Goal: Task Accomplishment & Management: Manage account settings

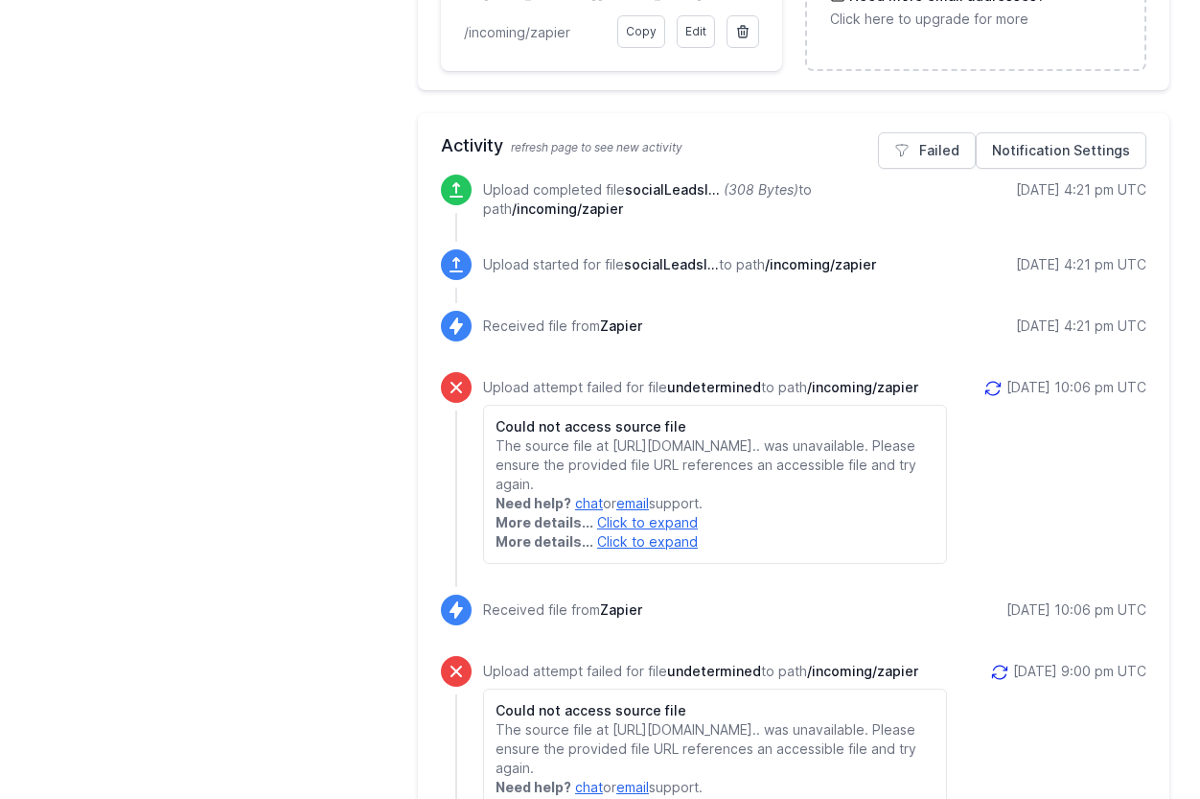
scroll to position [830, 0]
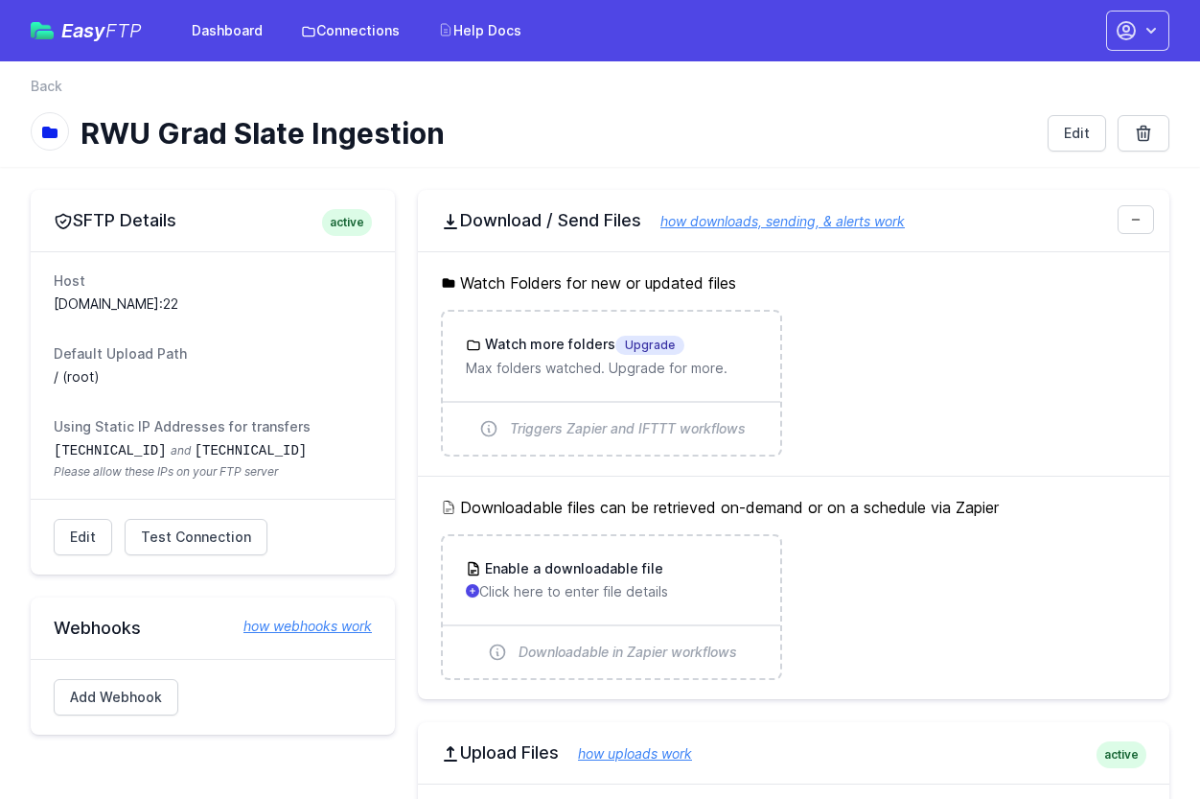
scroll to position [830, 0]
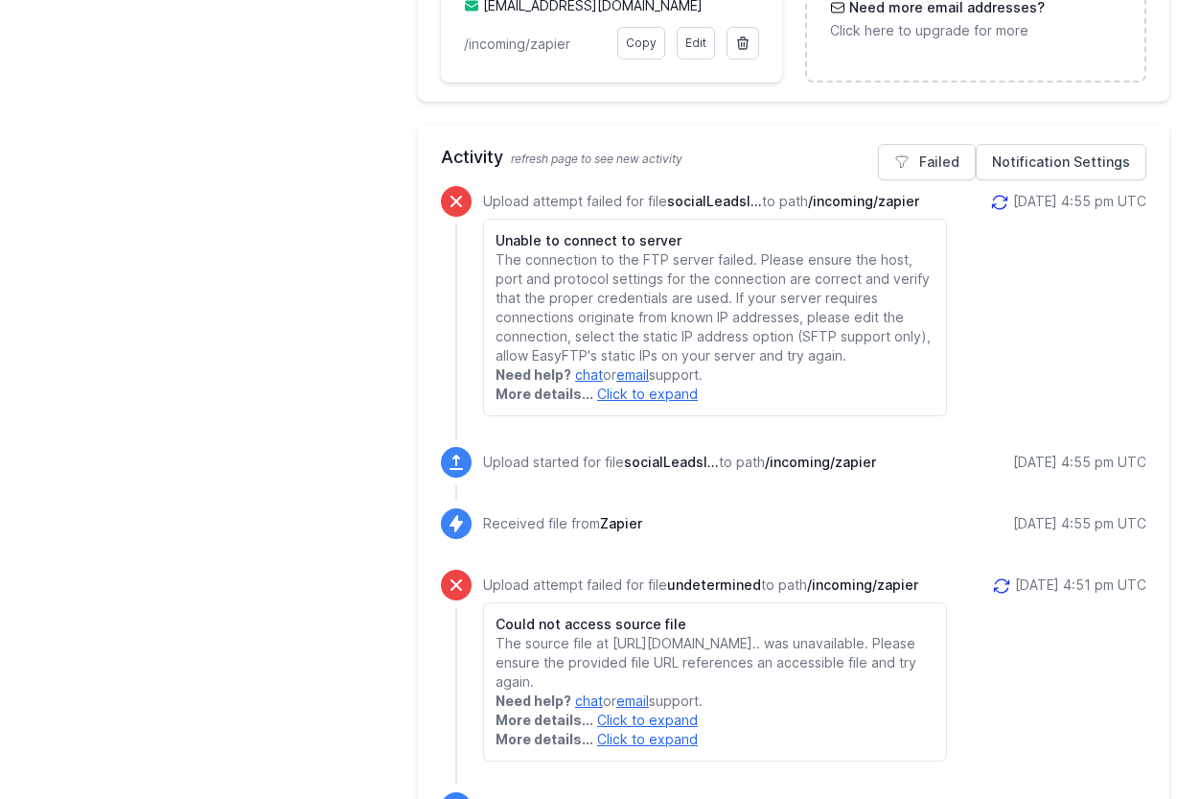
click at [652, 400] on link "Click to expand" at bounding box center [647, 393] width 101 height 16
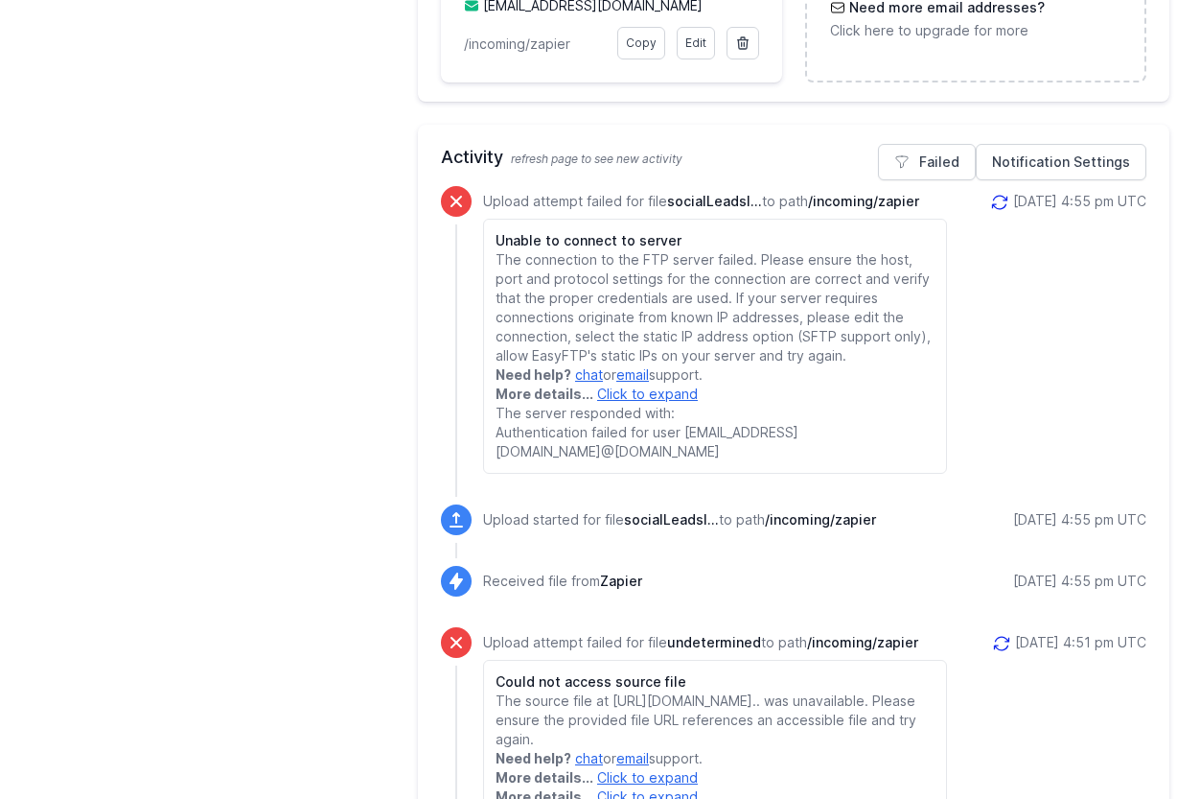
click at [990, 198] on icon at bounding box center [999, 202] width 19 height 19
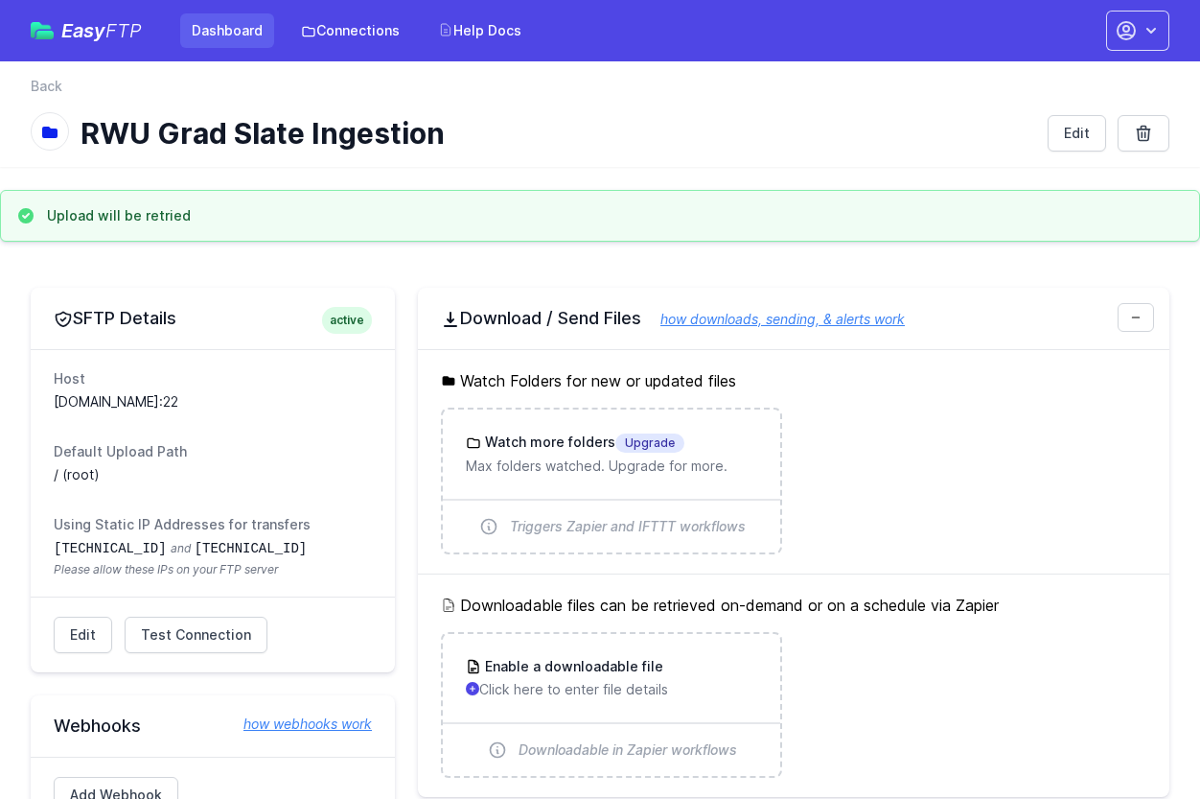
click at [228, 38] on link "Dashboard" at bounding box center [227, 30] width 94 height 35
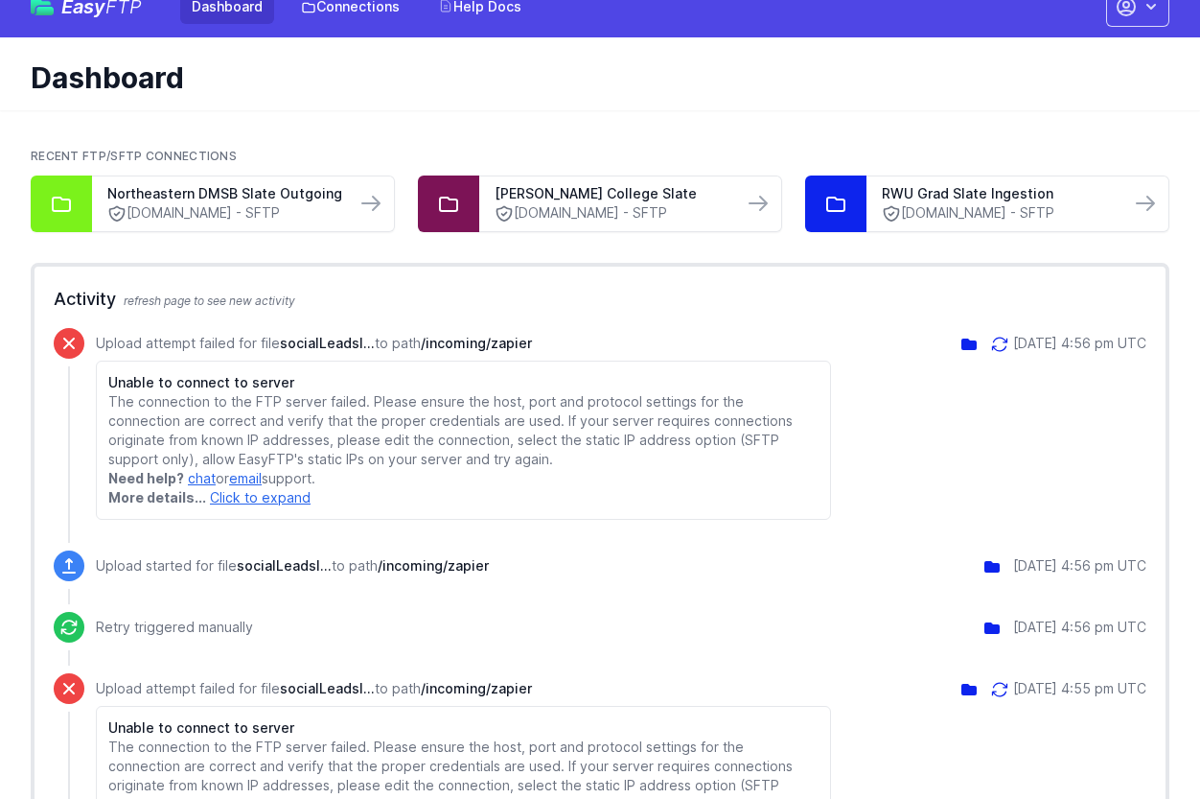
scroll to position [36, 0]
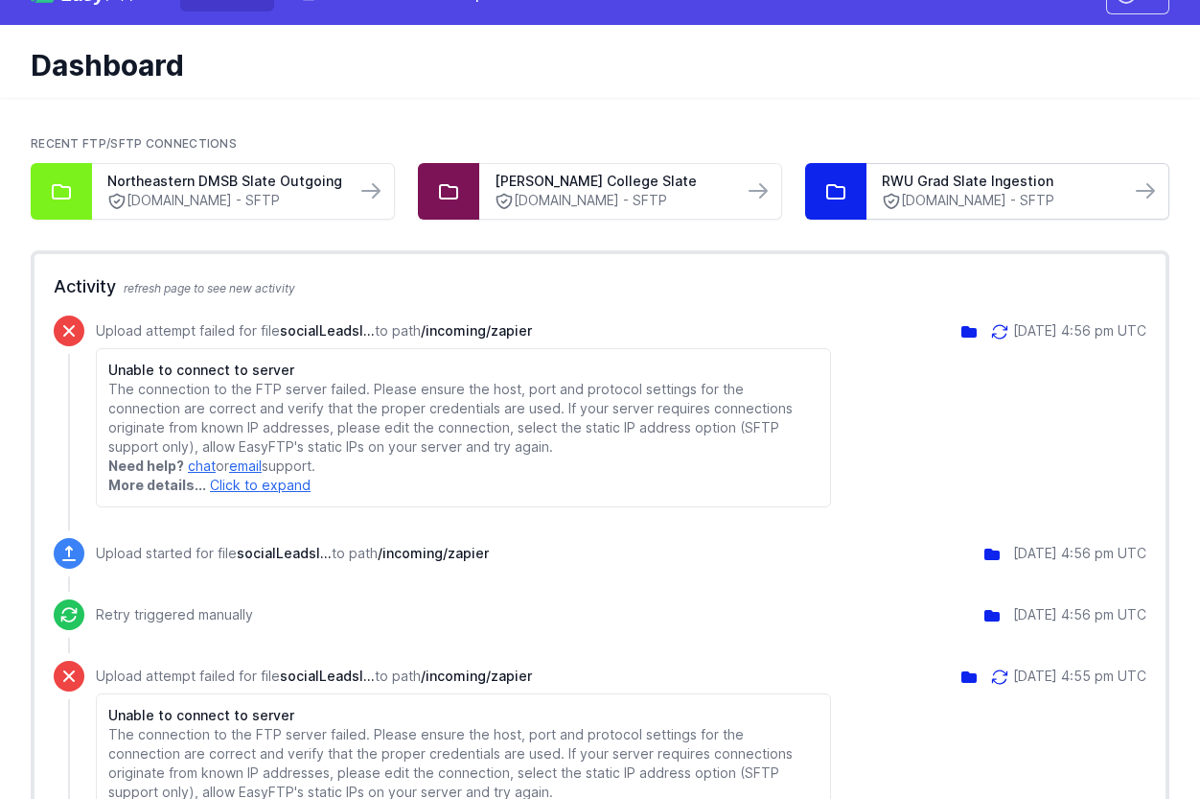
click at [1085, 196] on link "ft.technolutions.net - SFTP" at bounding box center [998, 201] width 233 height 20
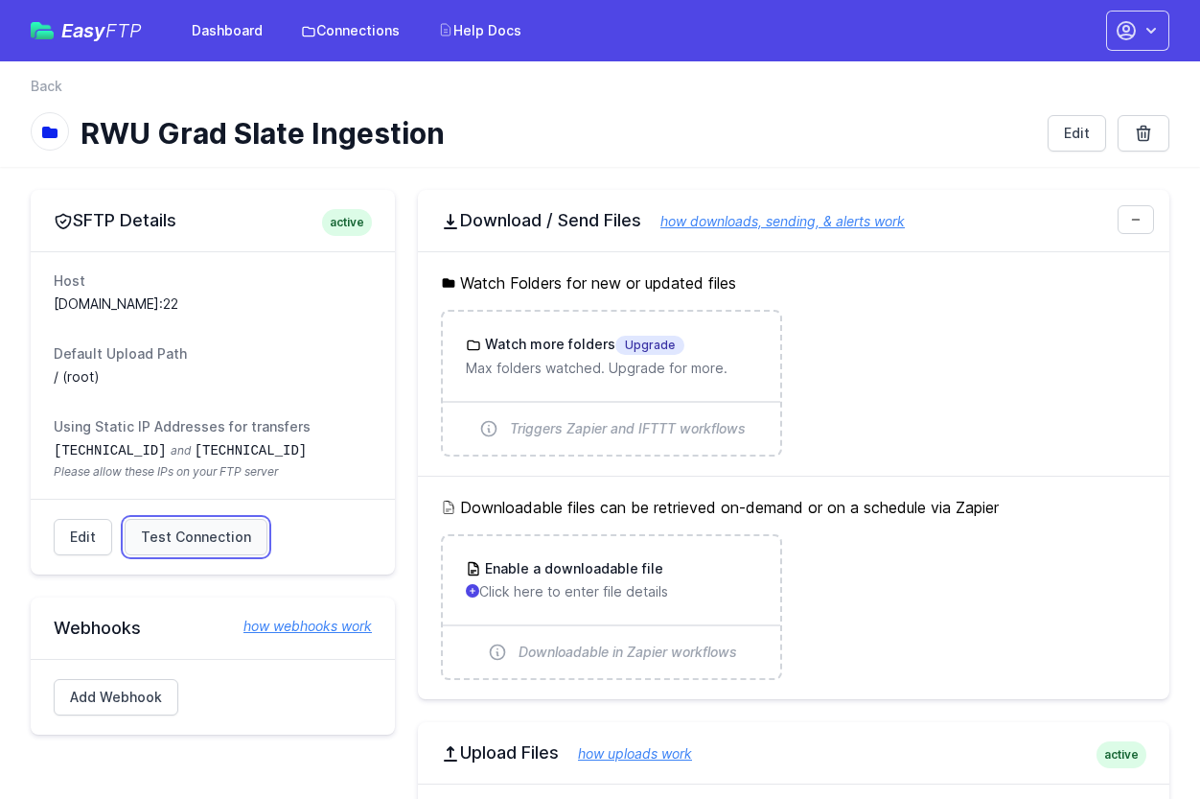
click at [209, 533] on span "Test Connection" at bounding box center [196, 536] width 110 height 19
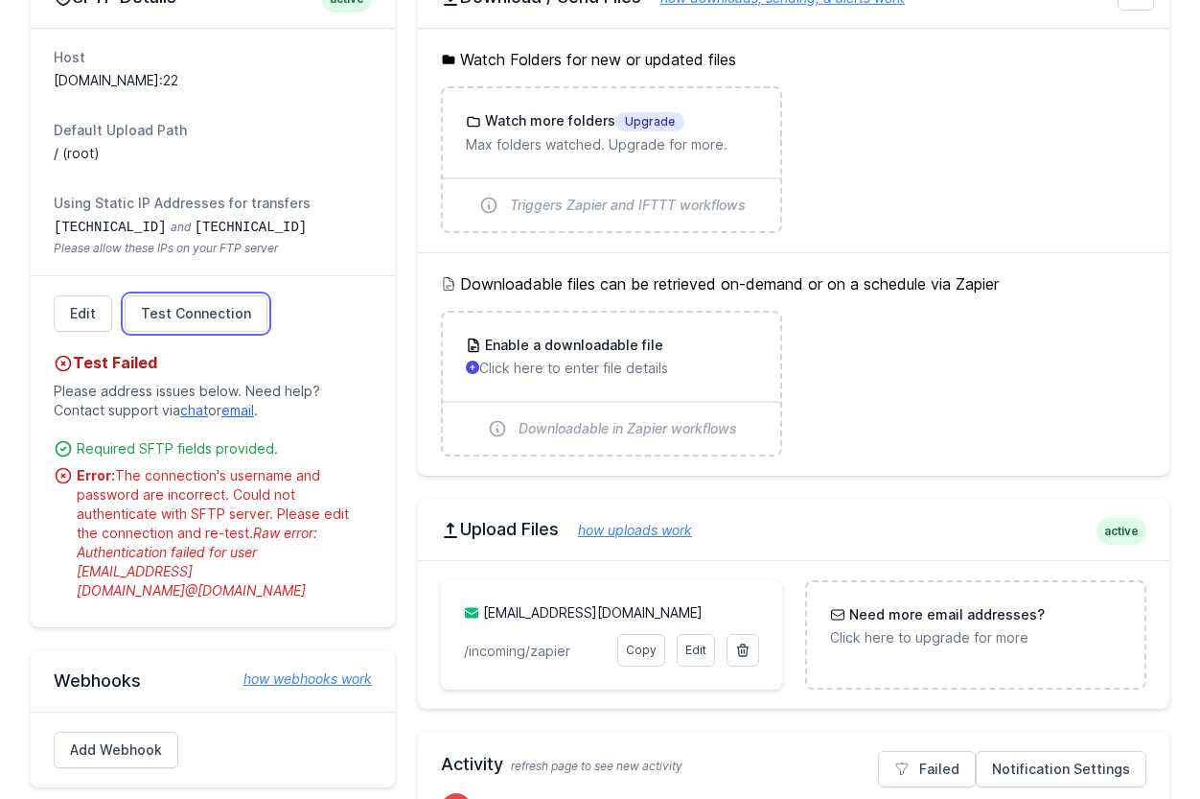
scroll to position [212, 0]
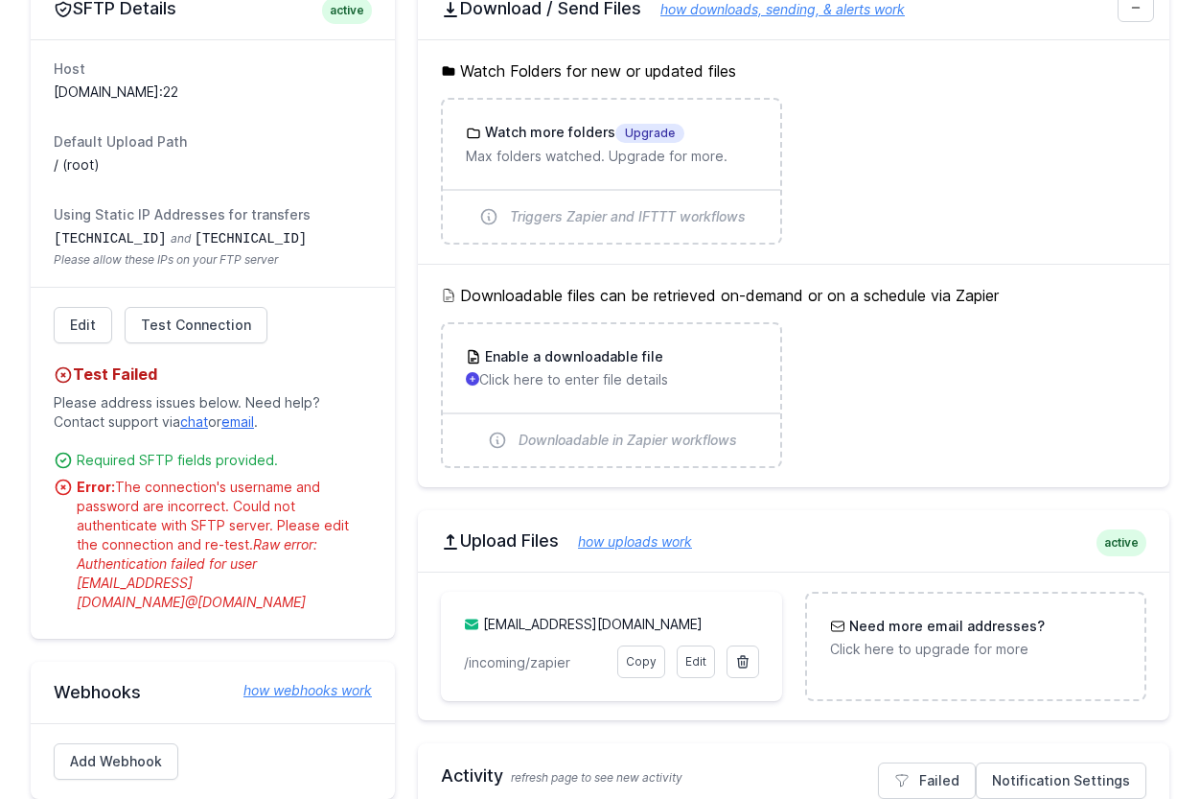
click at [55, 569] on li "Error: The connection's username and password are incorrect. Could not authenti…" at bounding box center [213, 544] width 318 height 134
drag, startPoint x: 58, startPoint y: 564, endPoint x: 416, endPoint y: 562, distance: 358.6
click at [317, 562] on span "Raw error: Authentication failed for user zapierserviceaccount@connect.rwu.edu@…" at bounding box center [197, 573] width 241 height 74
click at [317, 563] on span "Raw error: Authentication failed for user zapierserviceaccount@connect.rwu.edu@…" at bounding box center [197, 573] width 241 height 74
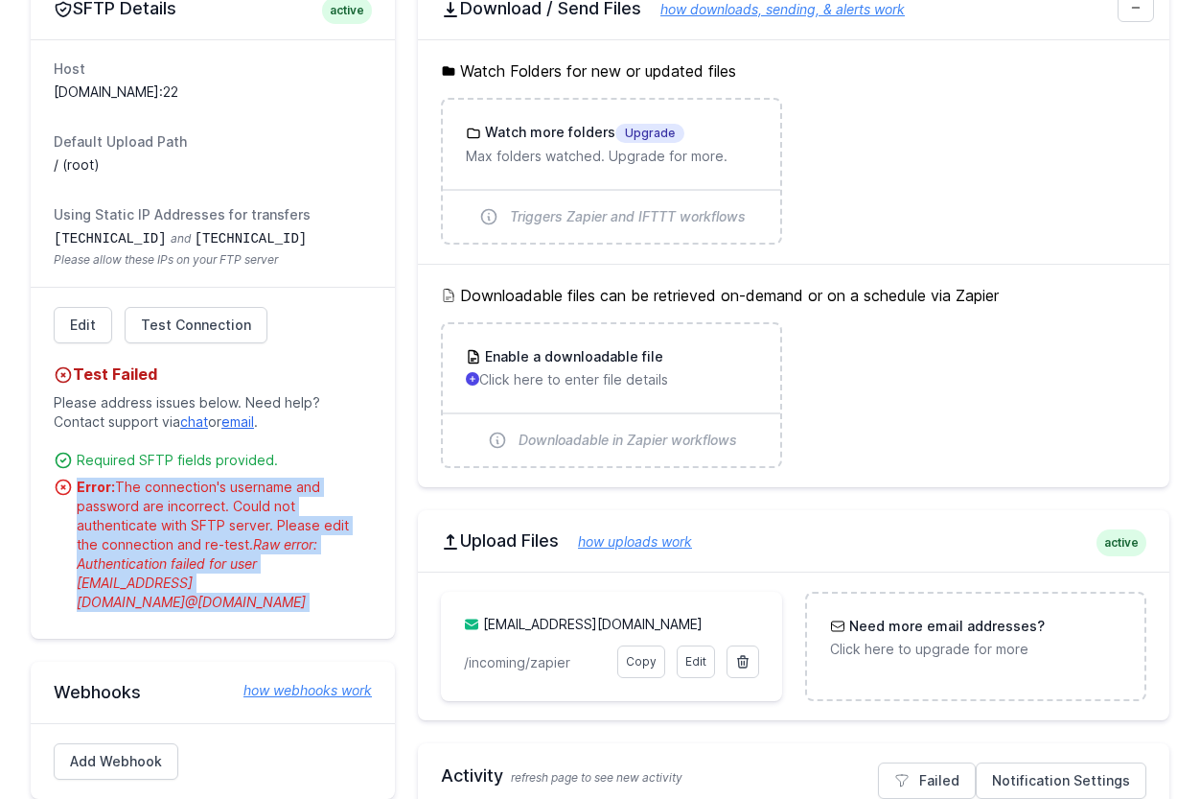
click at [317, 563] on span "Raw error: Authentication failed for user zapierserviceaccount@connect.rwu.edu@…" at bounding box center [197, 573] width 241 height 74
click at [96, 328] on link "Edit" at bounding box center [83, 325] width 58 height 36
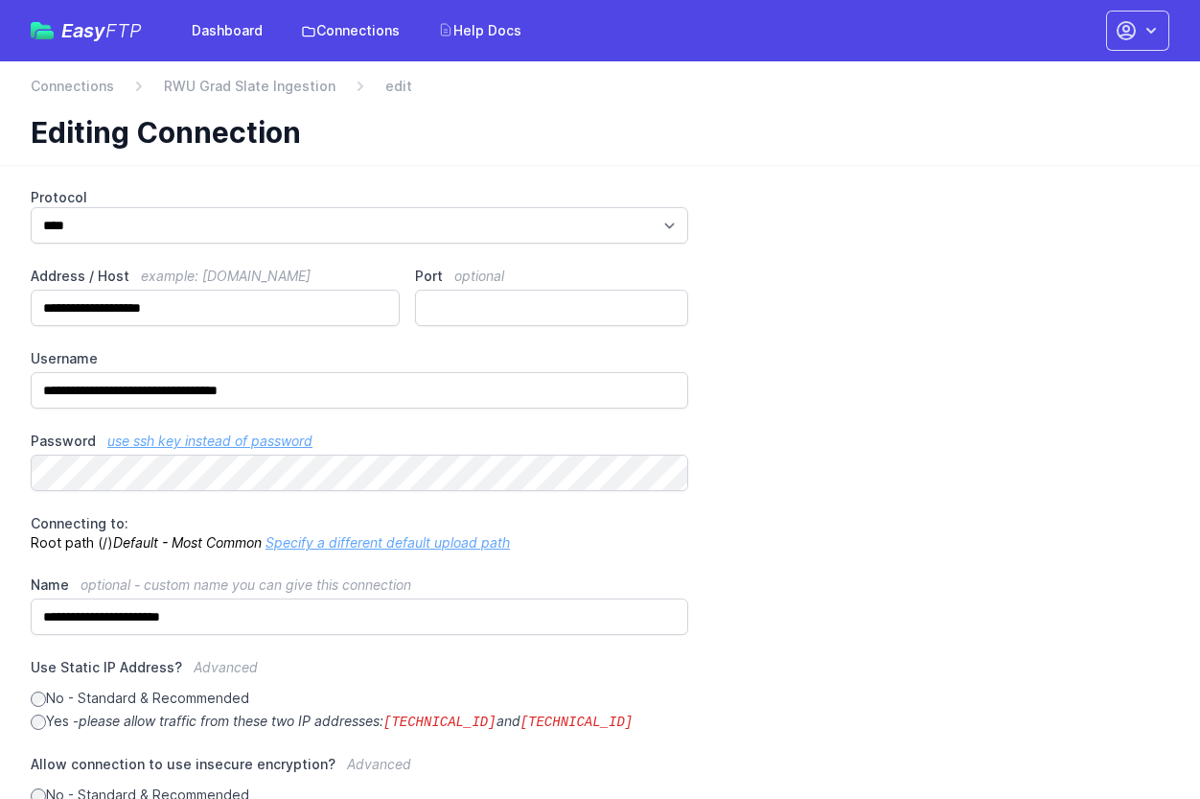
click at [944, 648] on div "**********" at bounding box center [600, 603] width 1139 height 831
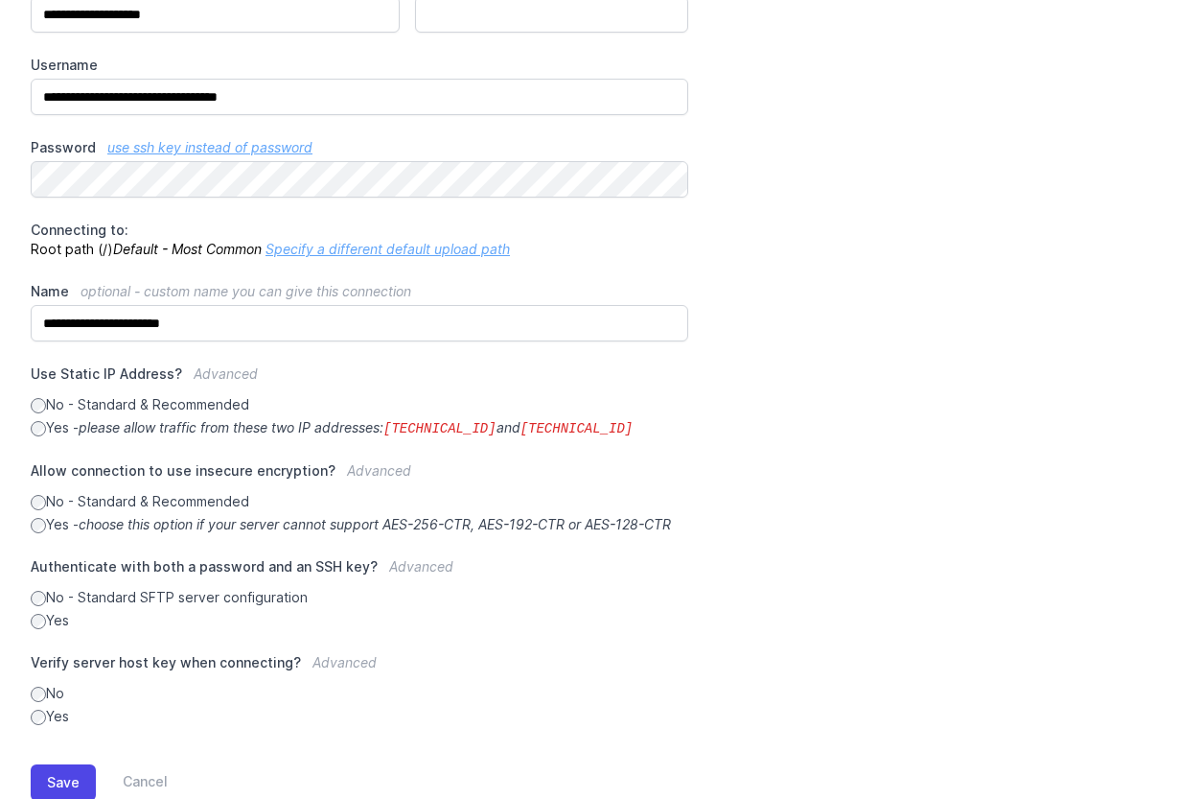
scroll to position [348, 0]
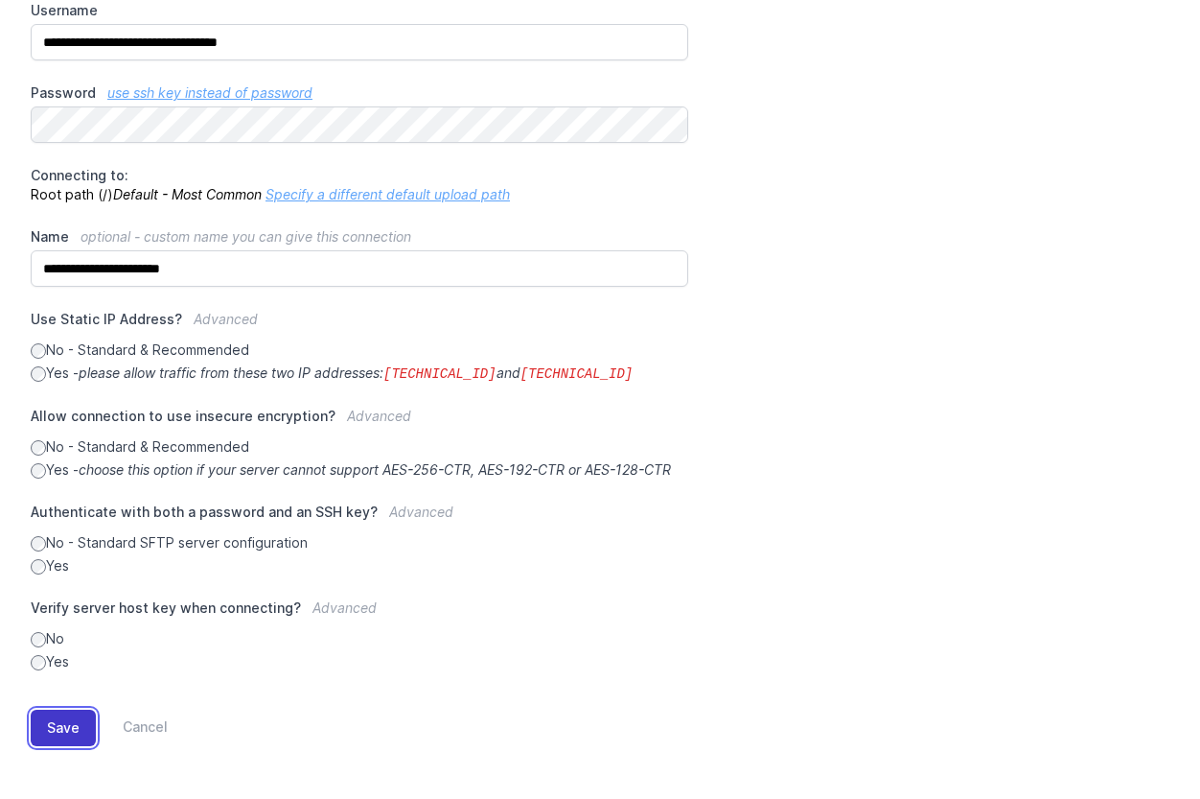
click at [35, 731] on button "Save" at bounding box center [63, 727] width 65 height 36
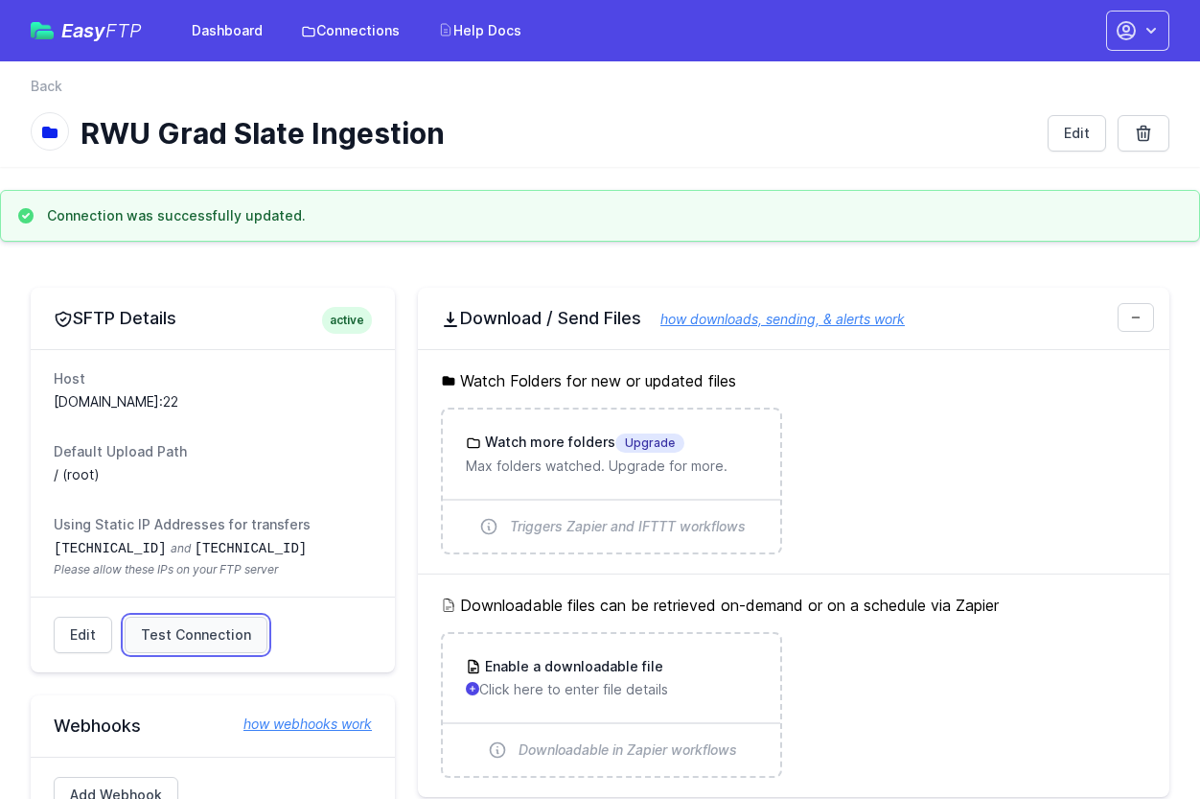
click at [175, 635] on span "Test Connection" at bounding box center [196, 634] width 110 height 19
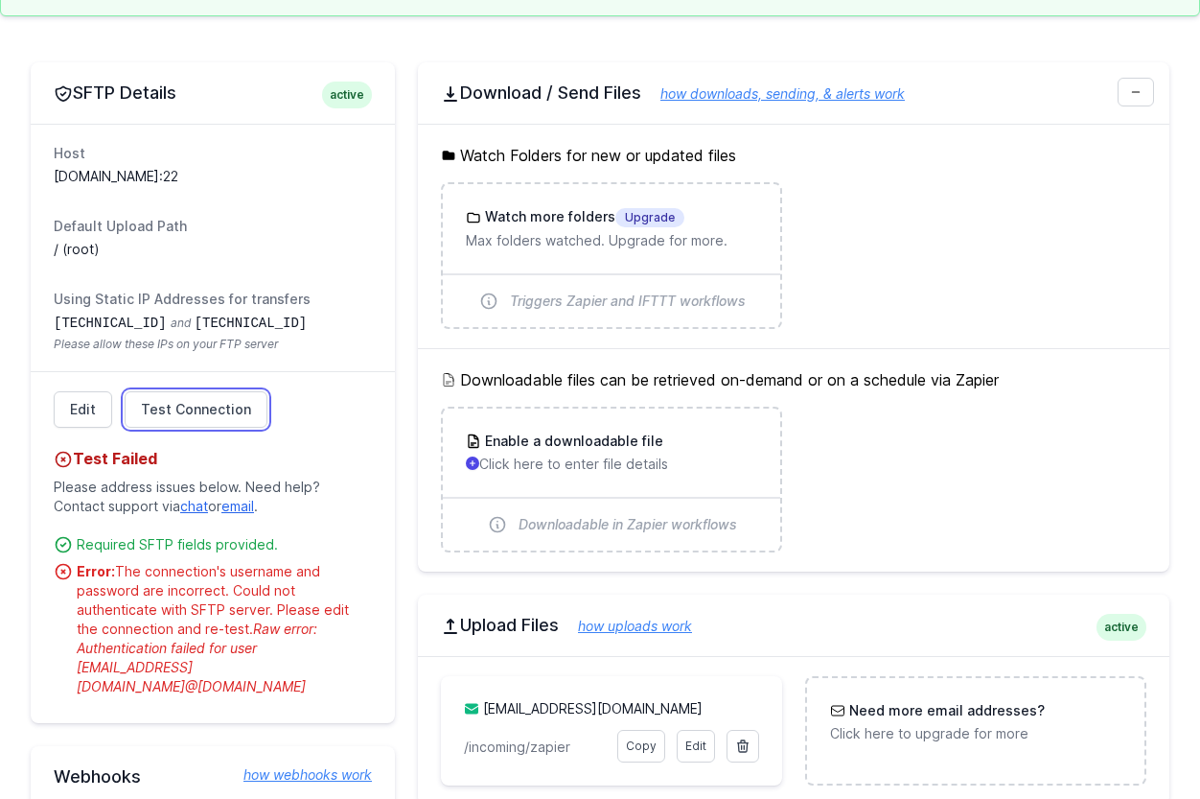
scroll to position [238, 0]
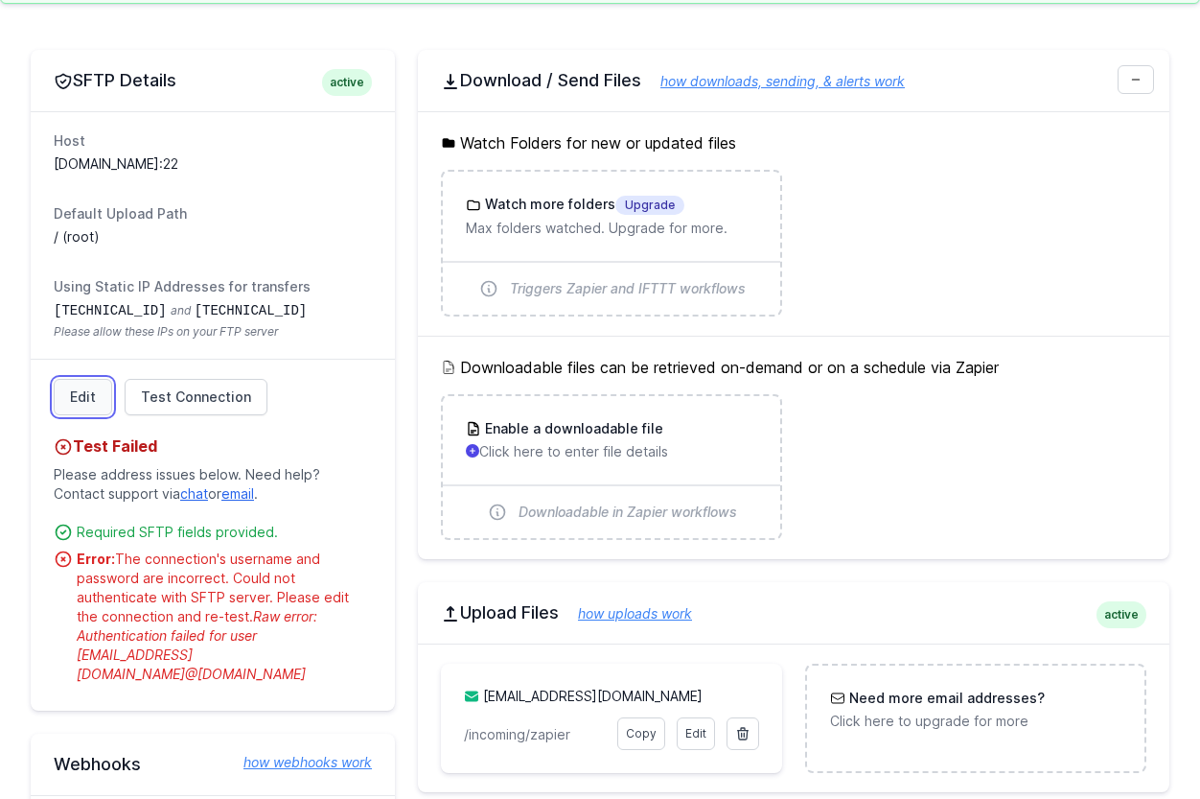
click at [93, 391] on link "Edit" at bounding box center [83, 397] width 58 height 36
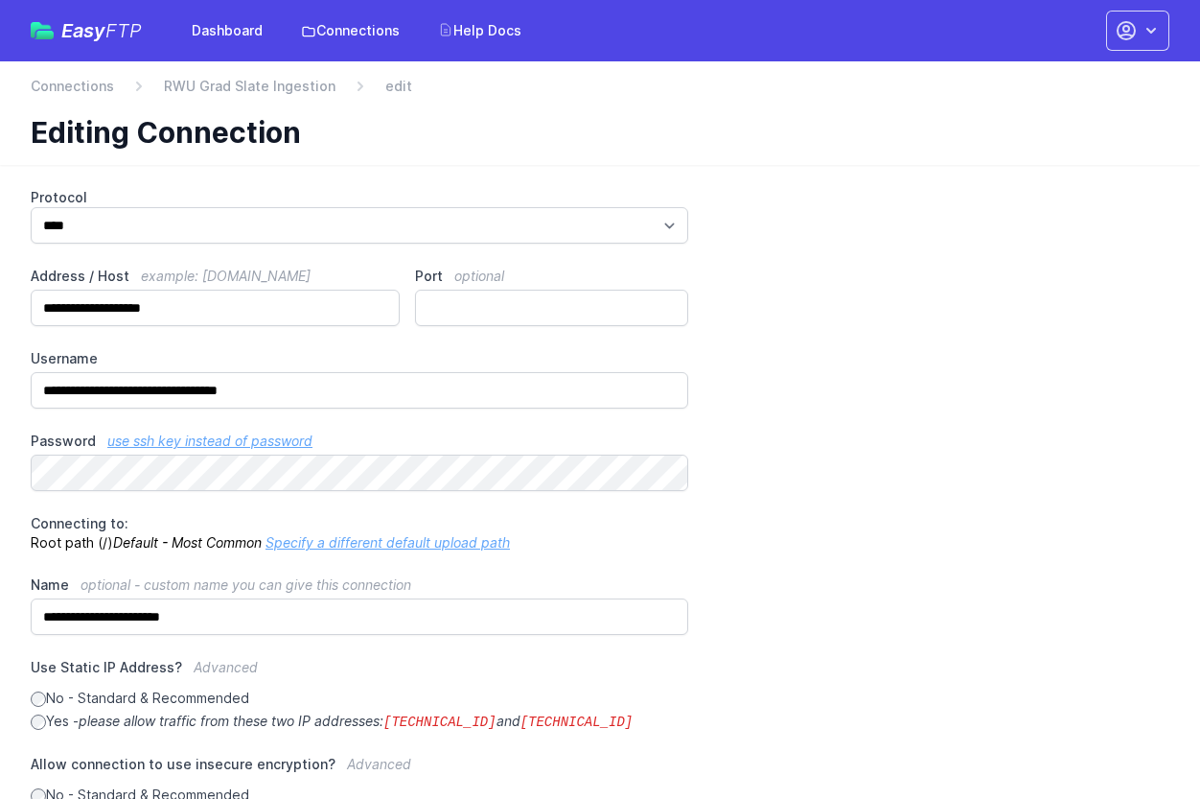
click at [962, 501] on div "**********" at bounding box center [600, 603] width 1139 height 831
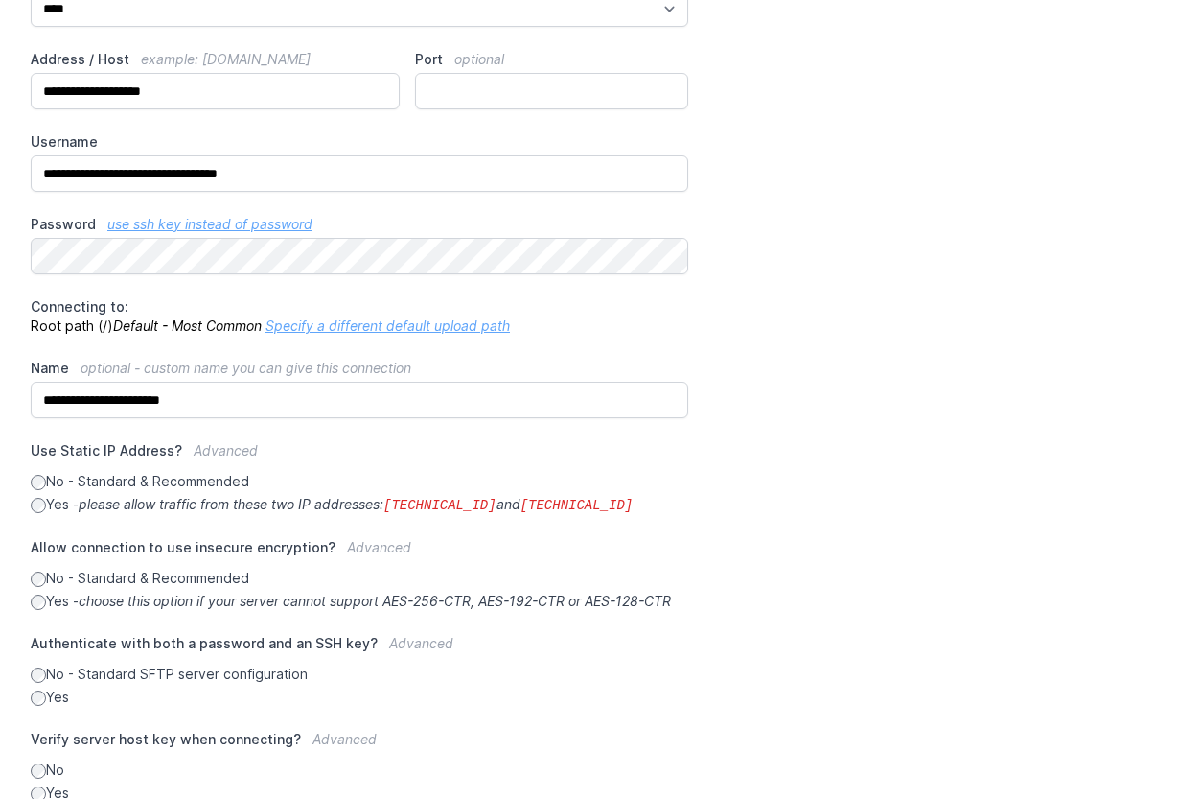
scroll to position [348, 0]
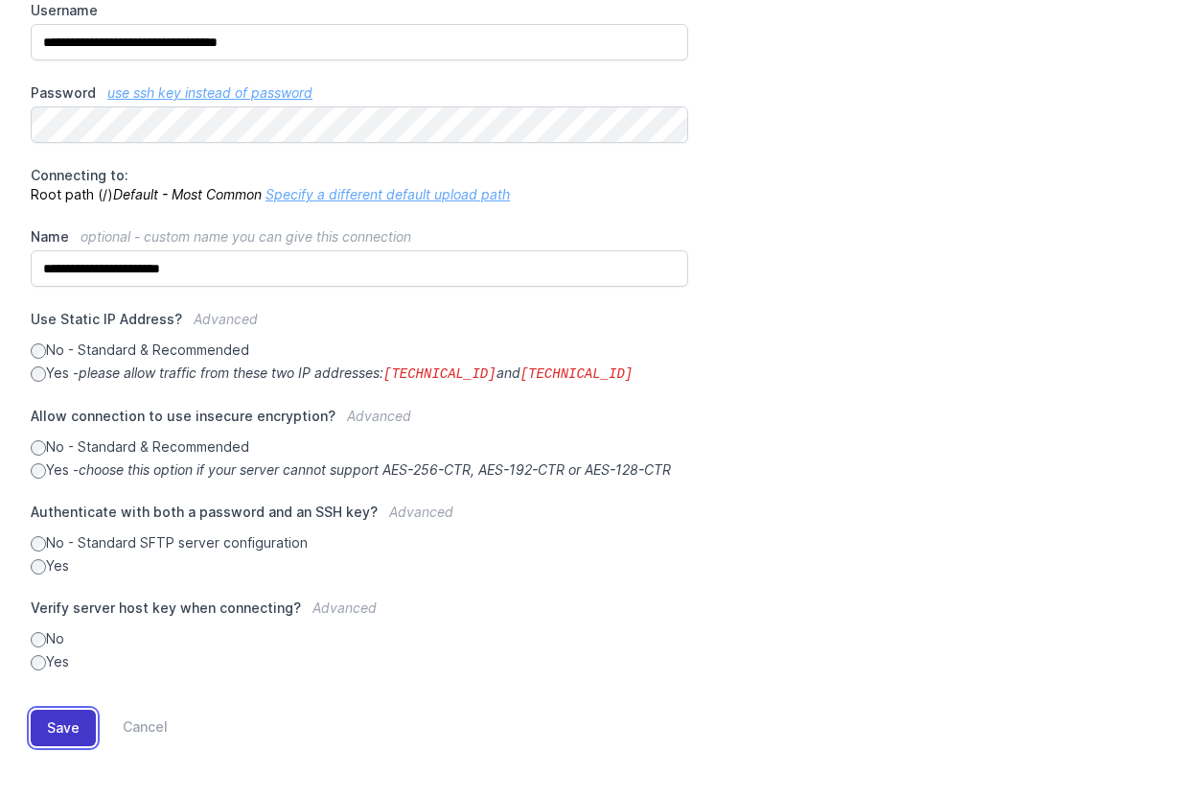
click at [64, 723] on button "Save" at bounding box center [63, 727] width 65 height 36
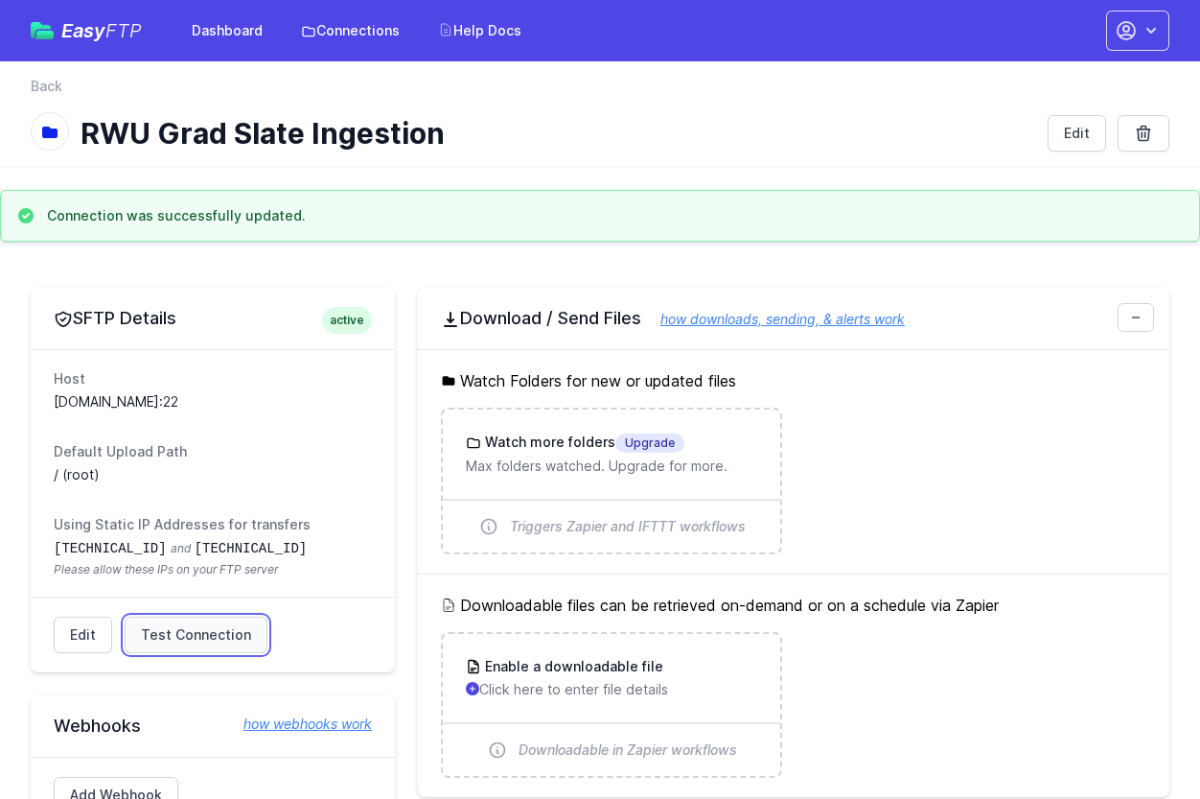
click at [186, 630] on span "Test Connection" at bounding box center [196, 634] width 110 height 19
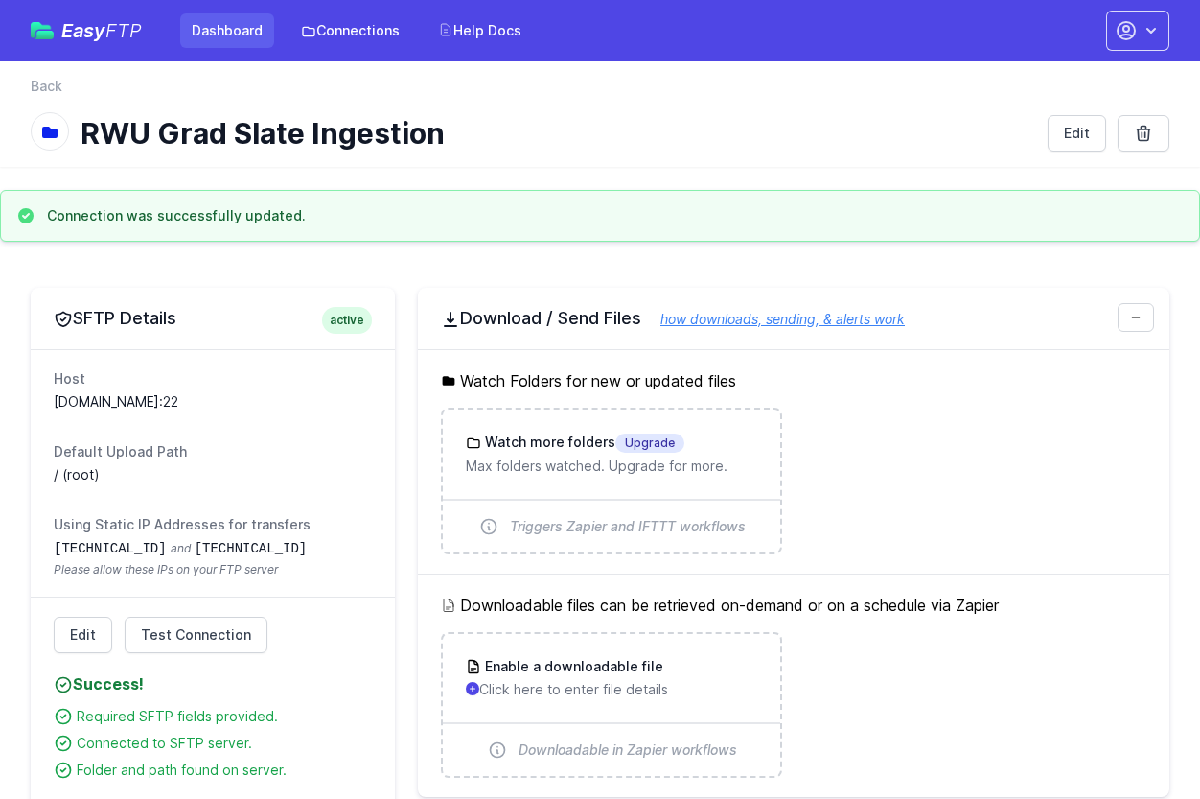
click at [225, 28] on link "Dashboard" at bounding box center [227, 30] width 94 height 35
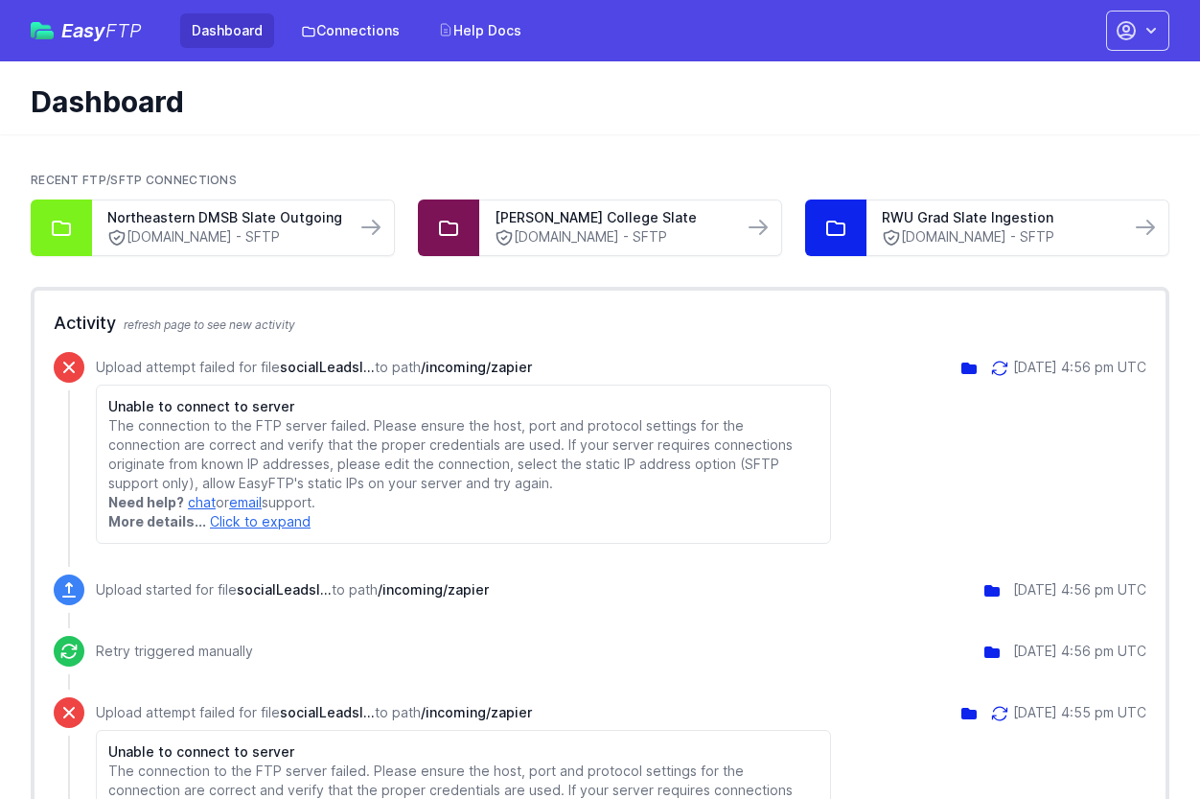
click at [990, 367] on icon at bounding box center [999, 368] width 19 height 19
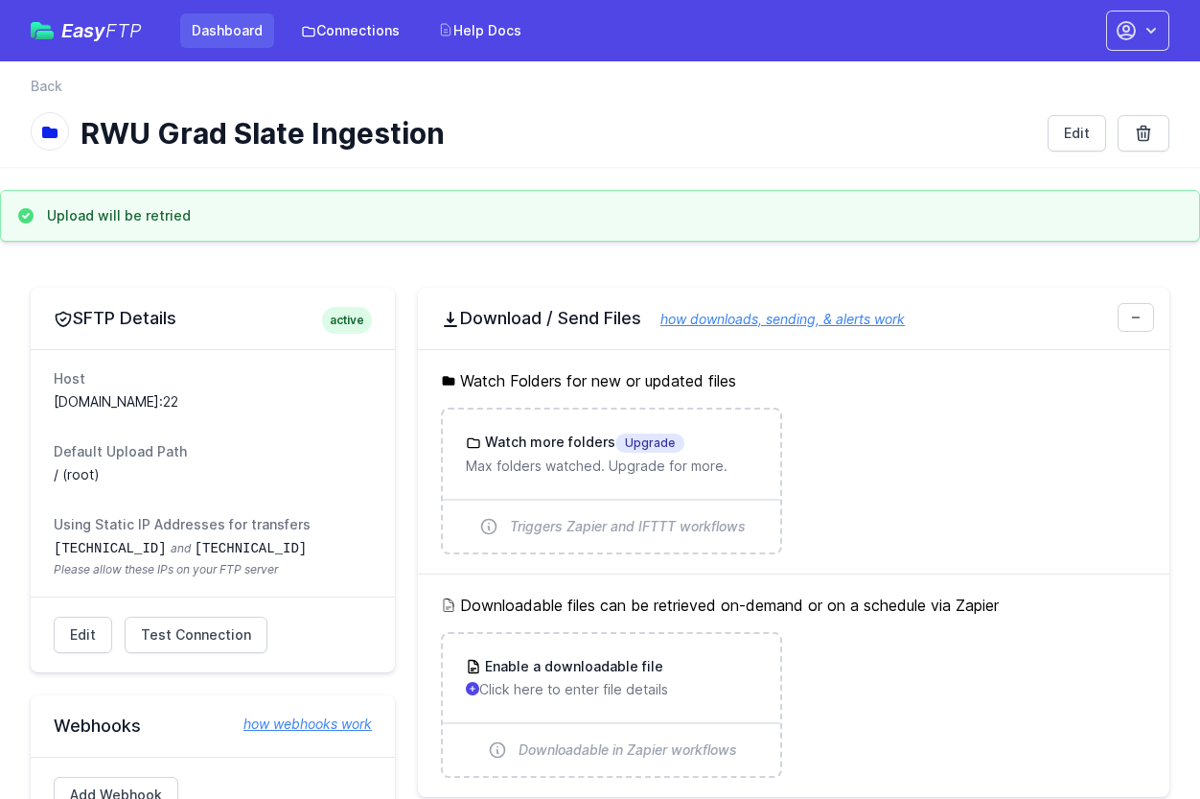
click at [221, 26] on link "Dashboard" at bounding box center [227, 30] width 94 height 35
